Goal: Find specific page/section: Find specific page/section

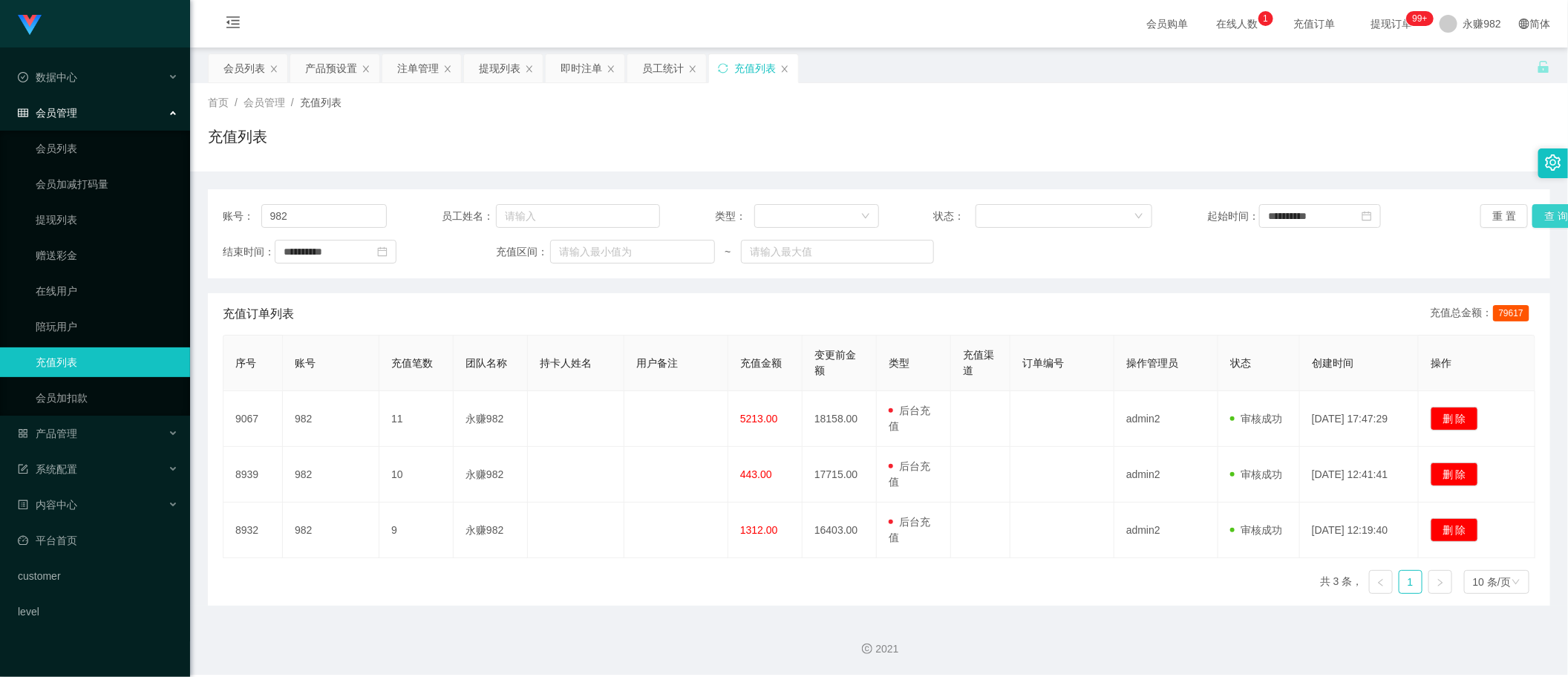
click at [1540, 220] on button "查 询" at bounding box center [1556, 216] width 48 height 24
click at [509, 72] on div "提现列表" at bounding box center [500, 68] width 41 height 28
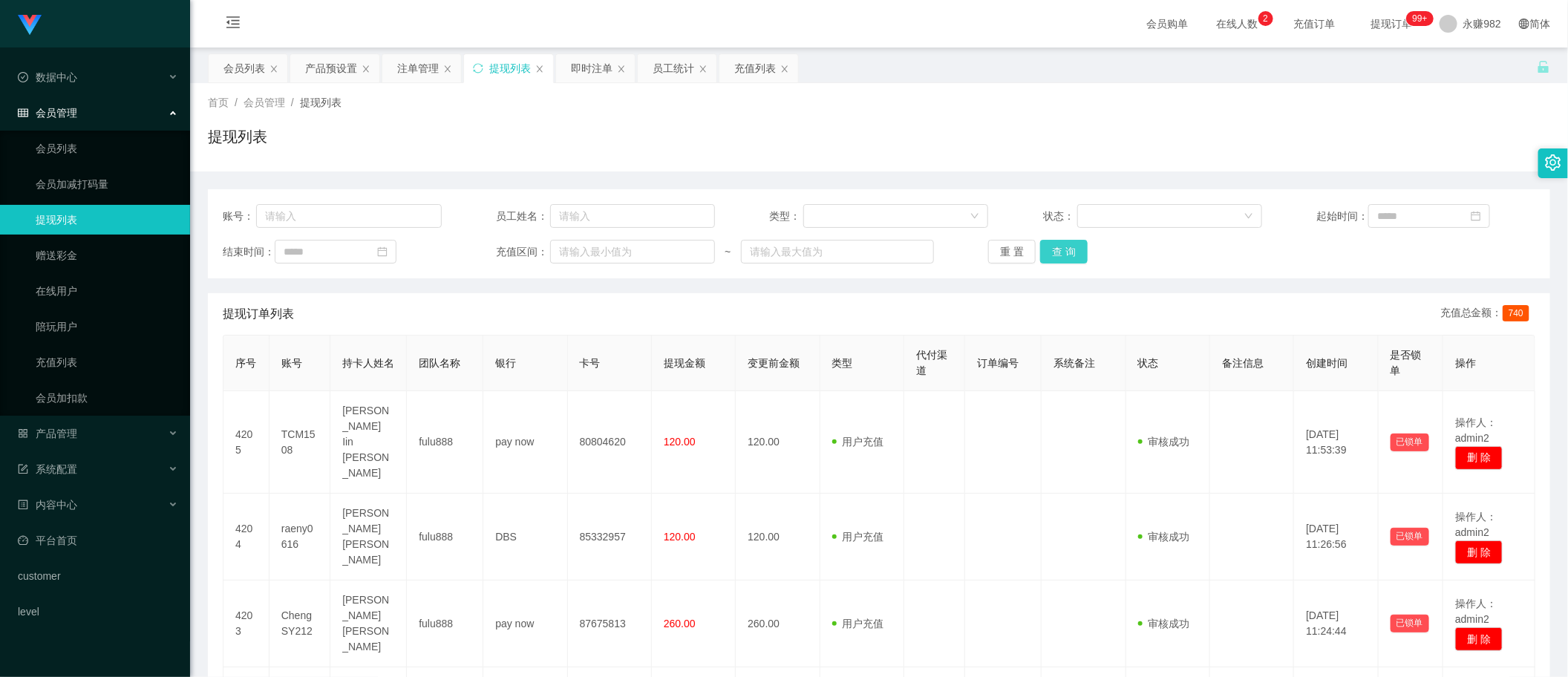
click at [1066, 251] on button "查 询" at bounding box center [1064, 252] width 48 height 24
click at [666, 69] on div "员工统计" at bounding box center [674, 68] width 41 height 28
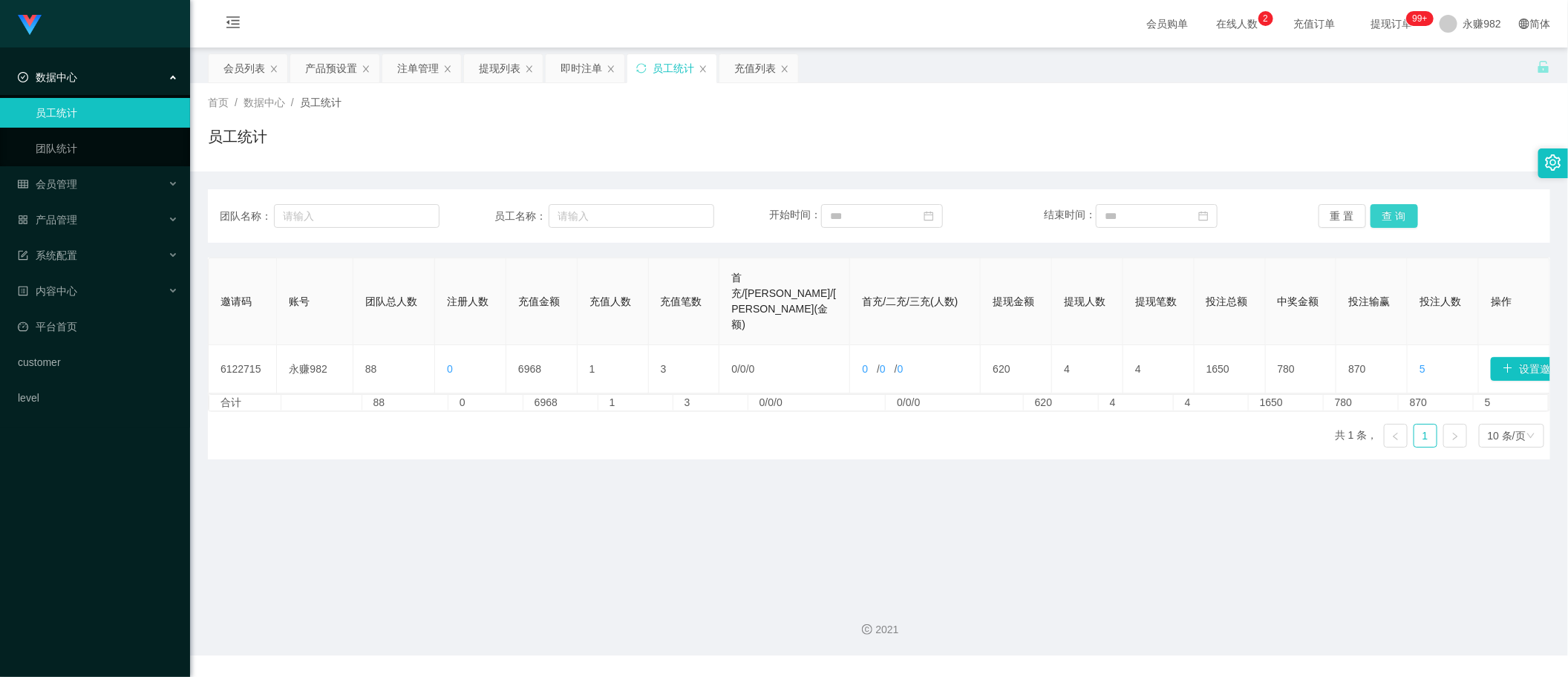
click at [1385, 216] on button "查 询" at bounding box center [1394, 216] width 48 height 24
click at [535, 146] on div "员工统计" at bounding box center [879, 142] width 1342 height 34
